Goal: Information Seeking & Learning: Learn about a topic

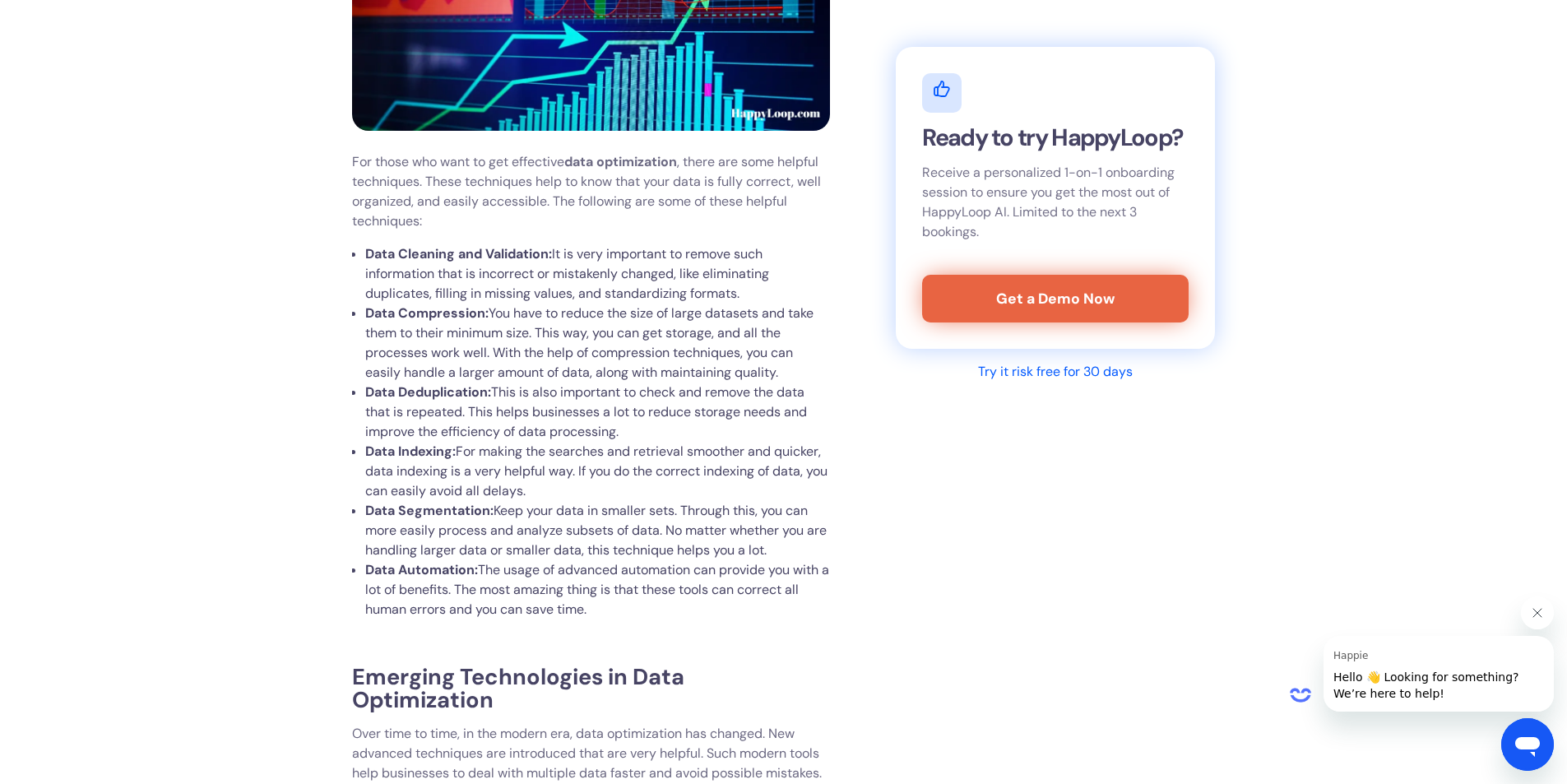
scroll to position [1891, 0]
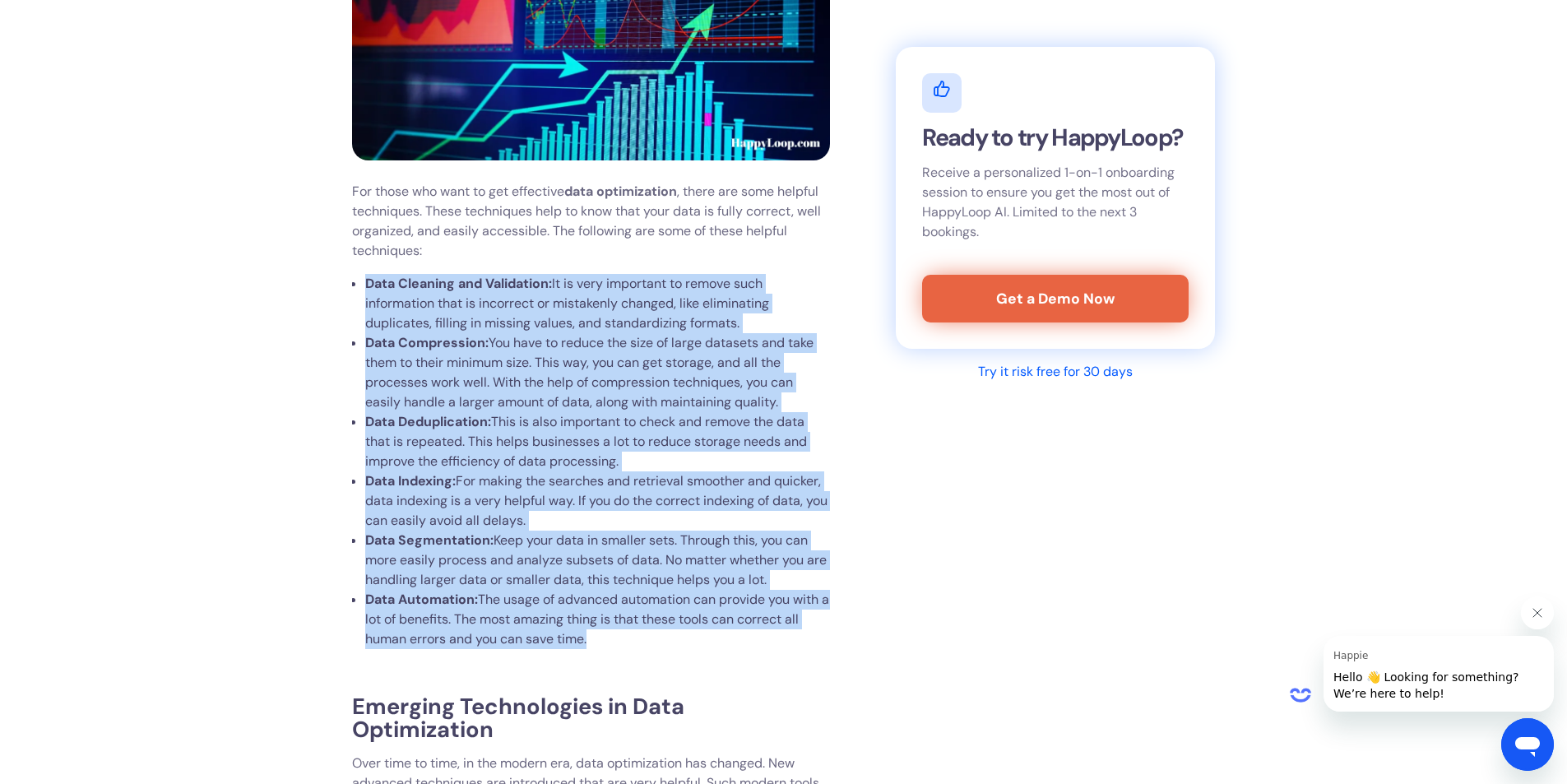
drag, startPoint x: 368, startPoint y: 304, endPoint x: 662, endPoint y: 662, distance: 463.2
click at [662, 648] on ul "Data Cleaning and Validation: It is very important to remove such information t…" at bounding box center [591, 462] width 478 height 375
copy ul "Data Cleaning and Validation: It is very important to remove such information t…"
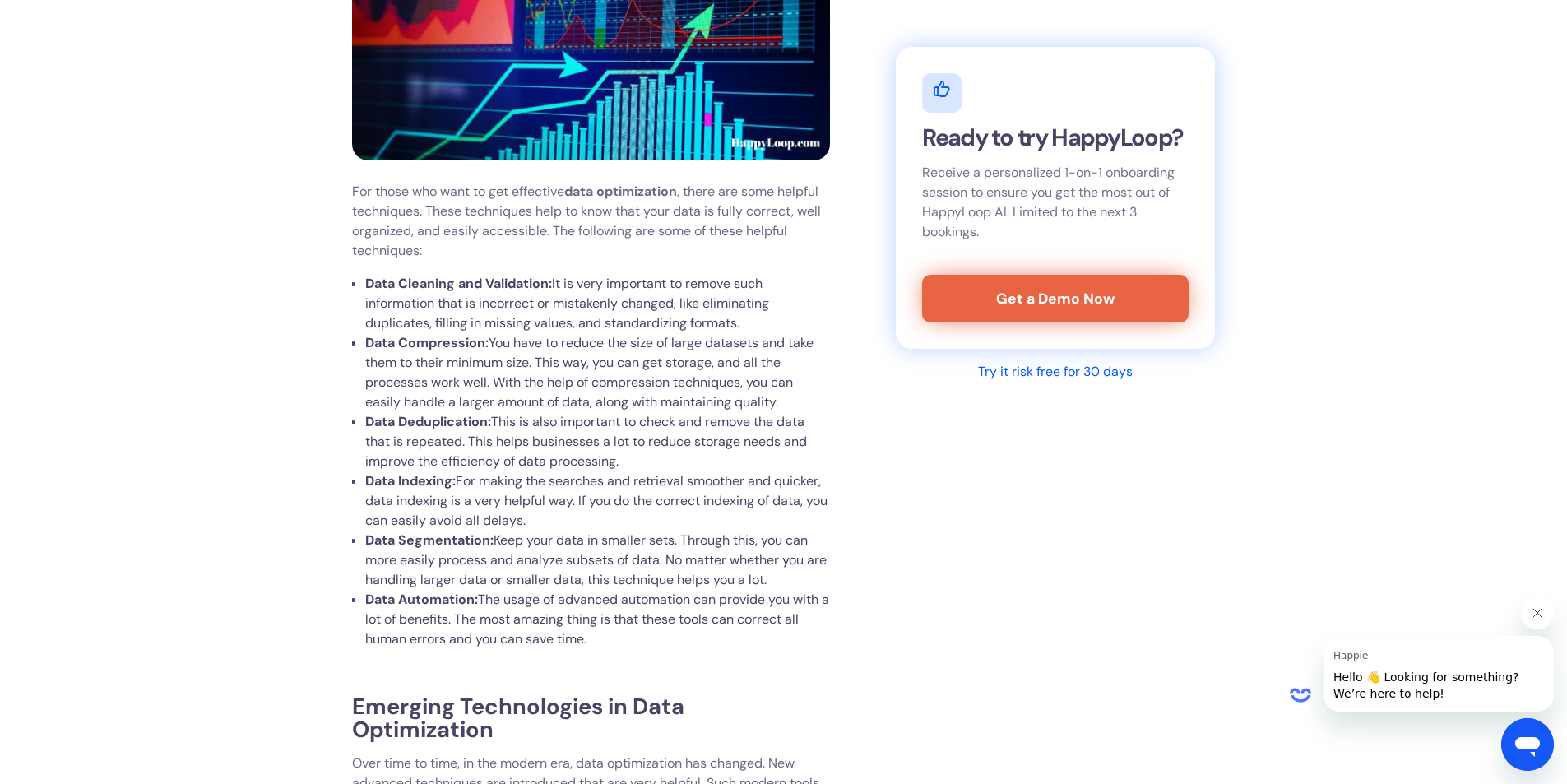
drag, startPoint x: 366, startPoint y: 441, endPoint x: 489, endPoint y: 447, distance: 123.1
click at [489, 430] on strong "Data Deduplication:" at bounding box center [428, 421] width 126 height 17
copy strong "Data Deduplication"
click at [523, 518] on li "Data Indexing: For making the searches and retrieval smoother and quicker, data…" at bounding box center [598, 501] width 465 height 59
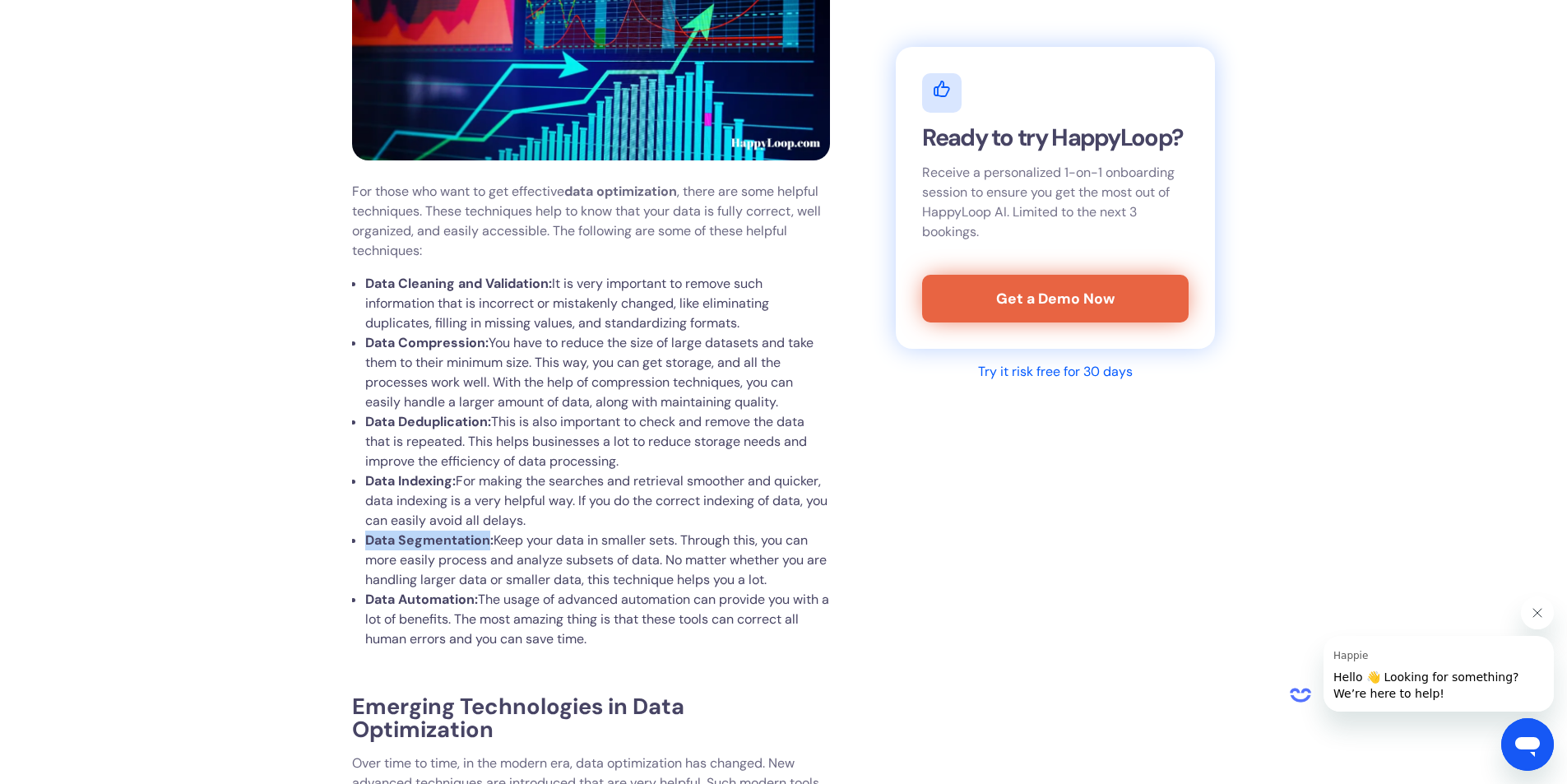
drag, startPoint x: 366, startPoint y: 556, endPoint x: 487, endPoint y: 560, distance: 121.1
click at [487, 549] on strong "Data Segmentation:" at bounding box center [429, 539] width 128 height 17
copy strong "Data Segmentation"
click at [569, 530] on li "Data Indexing: For making the searches and retrieval smoother and quicker, data…" at bounding box center [598, 501] width 465 height 59
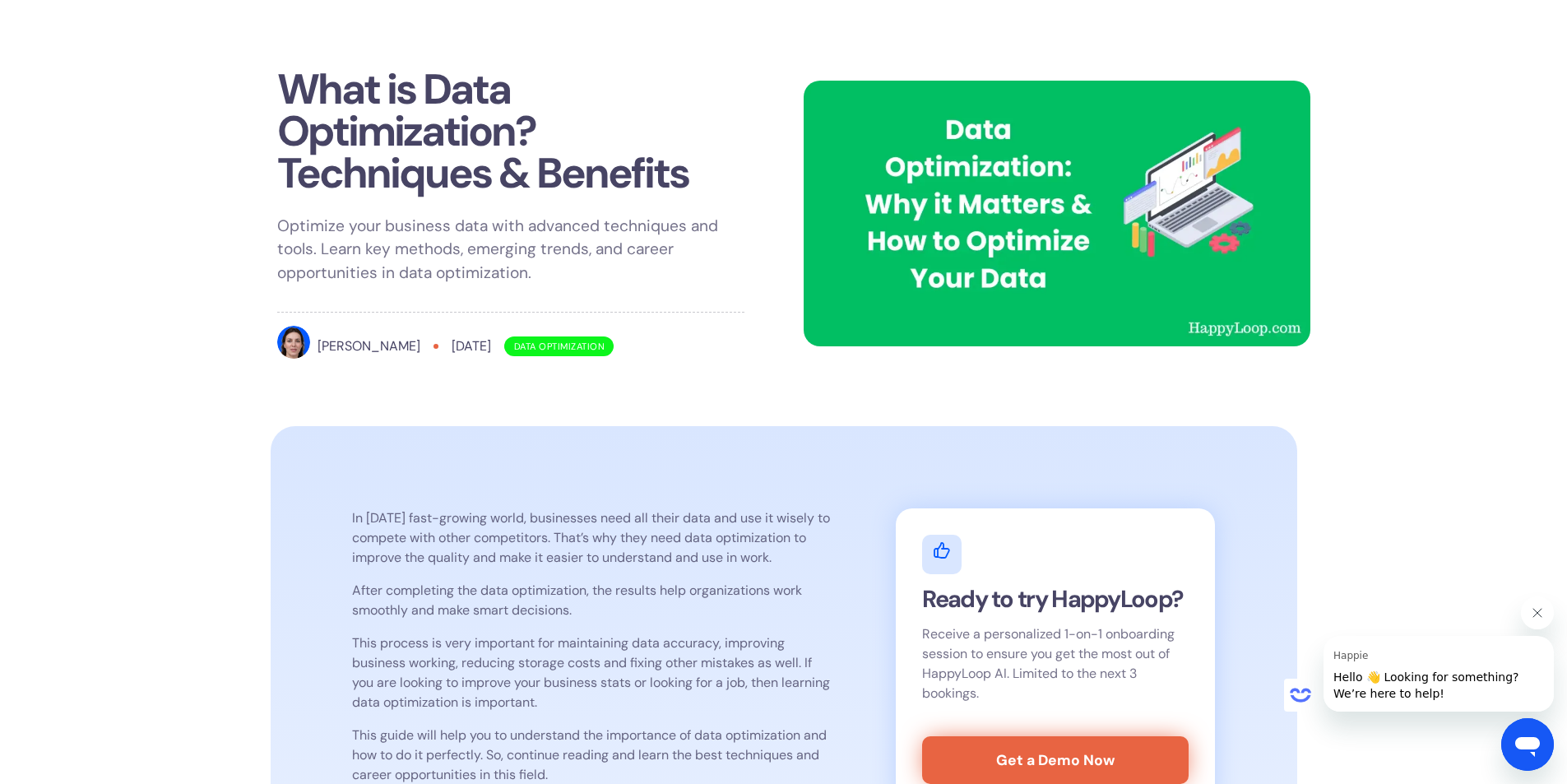
scroll to position [0, 0]
